Goal: Task Accomplishment & Management: Use online tool/utility

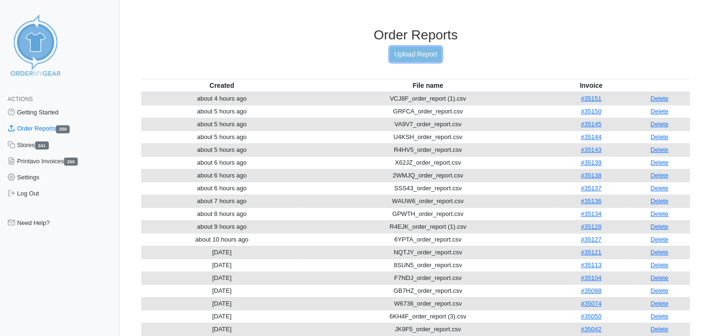
click at [413, 54] on link "Upload Report" at bounding box center [415, 54] width 51 height 15
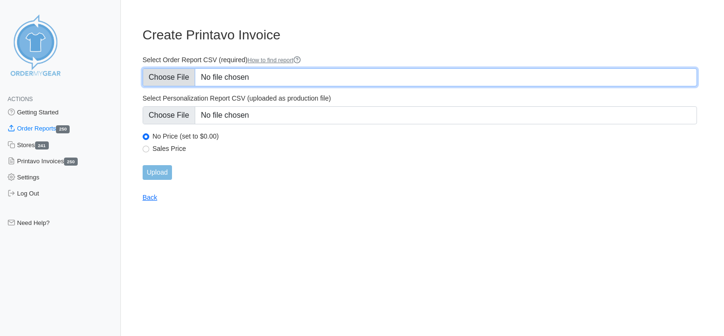
click at [231, 81] on input "Select Order Report CSV (required) How to find report" at bounding box center [420, 77] width 555 height 18
type input "C:\fakepath\ZYNRB_order_report.csv"
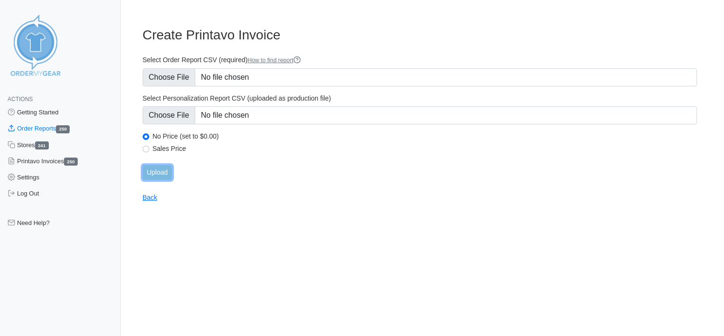
click at [157, 173] on input "Upload" at bounding box center [157, 172] width 29 height 15
